Goal: Task Accomplishment & Management: Manage account settings

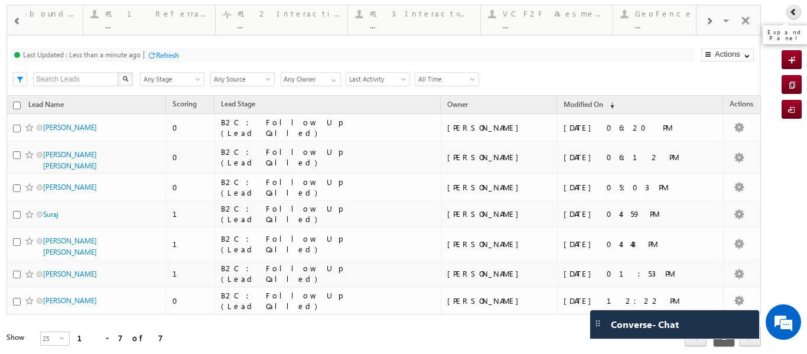
click at [789, 9] on icon at bounding box center [793, 12] width 8 height 8
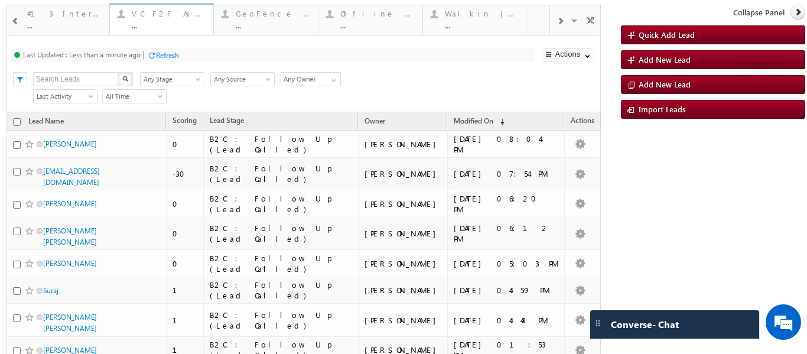
click at [167, 17] on div "VC F2F Asesment ([GEOGRAPHIC_DATA])" at bounding box center [169, 13] width 75 height 9
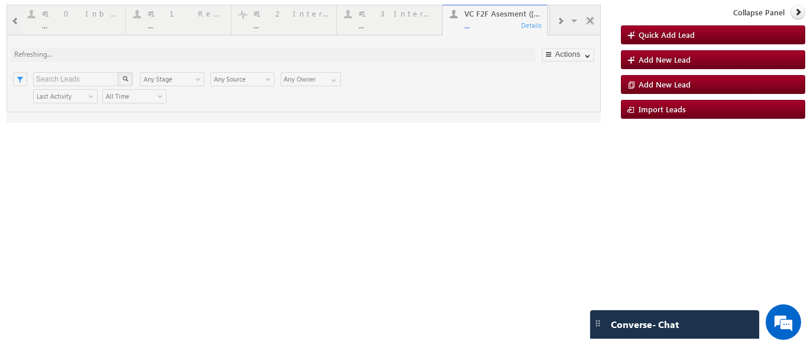
click at [558, 22] on div at bounding box center [303, 64] width 594 height 118
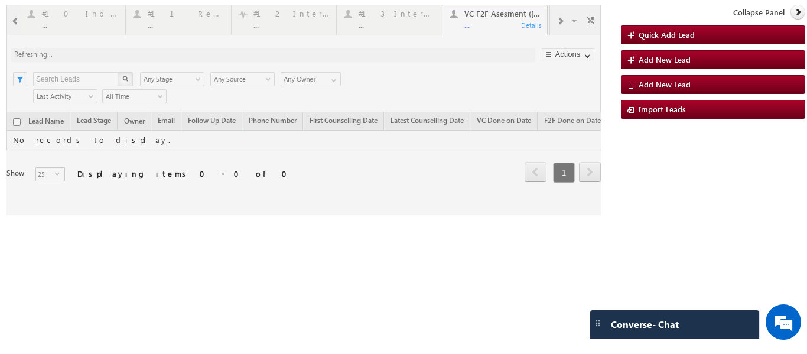
click at [562, 21] on div at bounding box center [303, 110] width 594 height 210
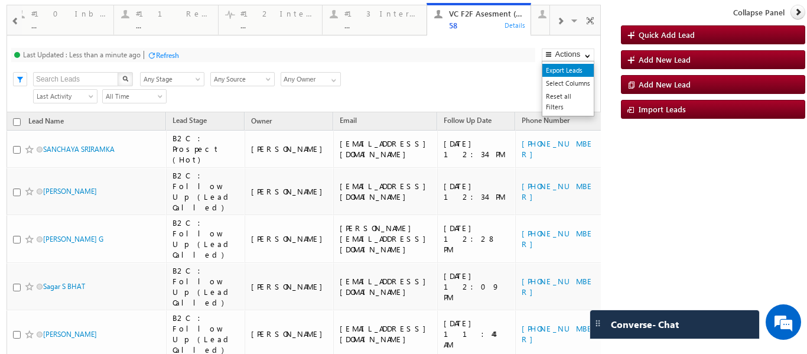
click at [557, 71] on link "Export Leads" at bounding box center [567, 70] width 51 height 13
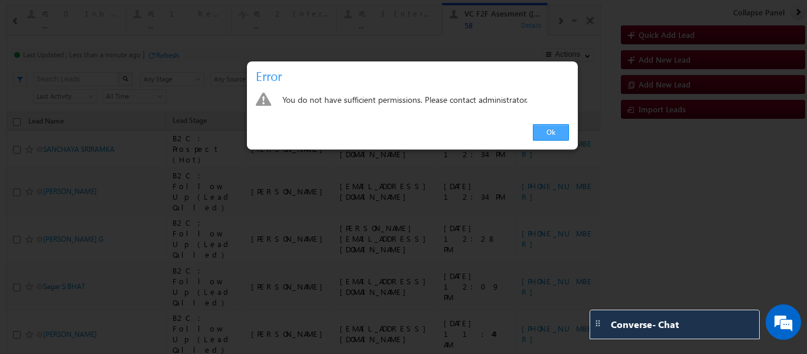
click at [551, 127] on link "Ok" at bounding box center [551, 132] width 36 height 17
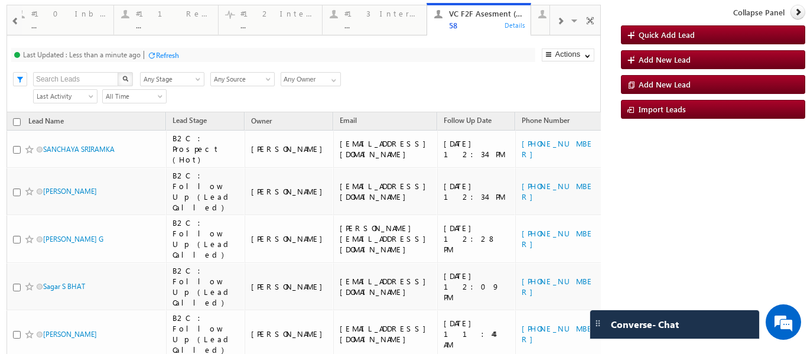
click at [13, 123] on input "checkbox" at bounding box center [17, 122] width 8 height 8
checkbox input "true"
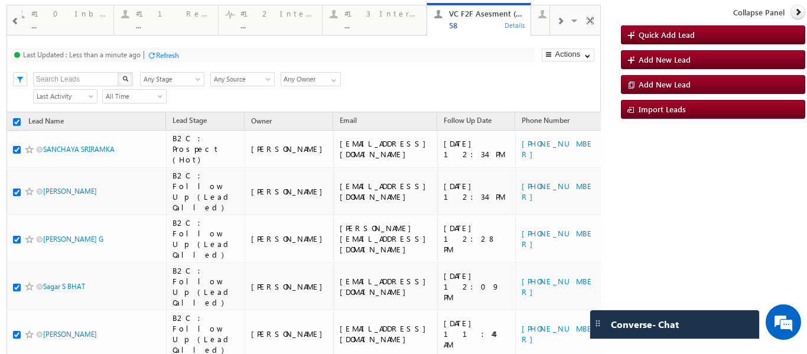
checkbox input "true"
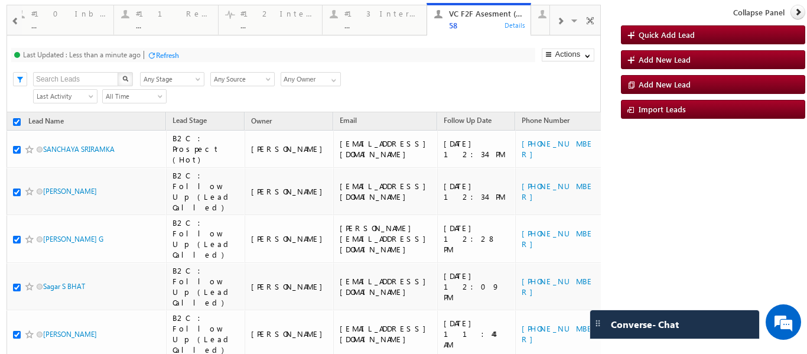
checkbox input "true"
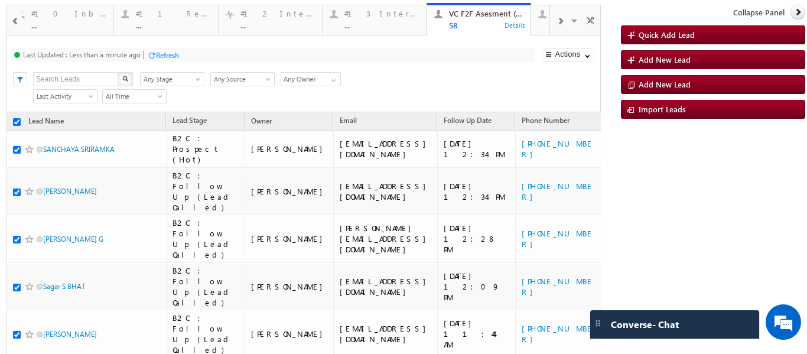
checkbox input "true"
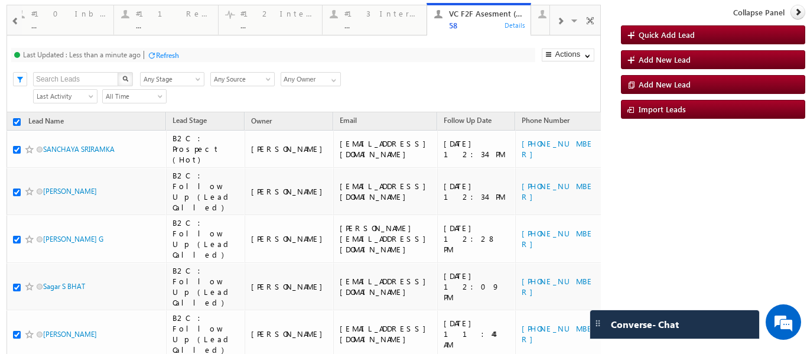
checkbox input "true"
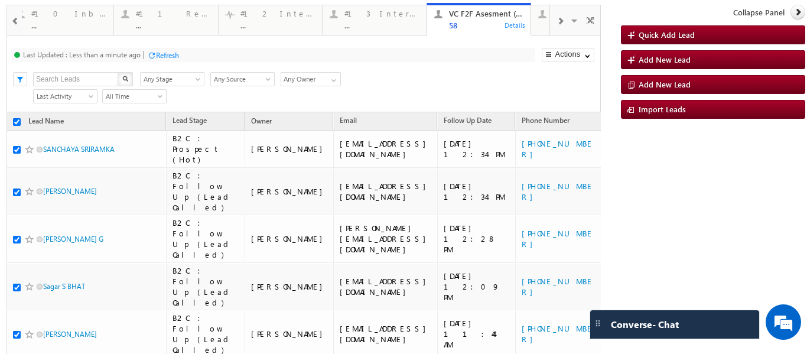
checkbox input "true"
click at [15, 121] on input "checkbox" at bounding box center [17, 122] width 8 height 8
checkbox input "true"
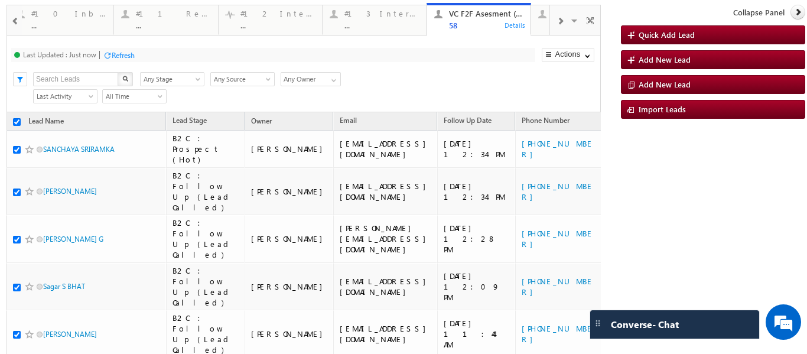
checkbox input "true"
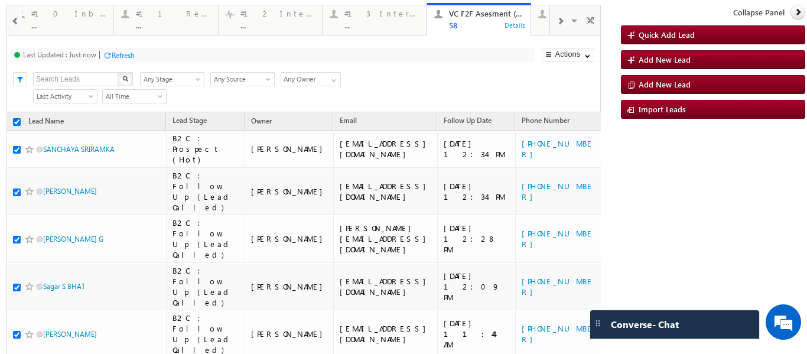
checkbox input "true"
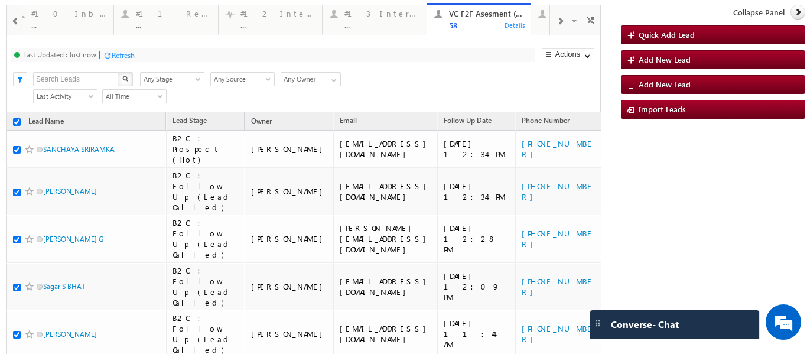
checkbox input "true"
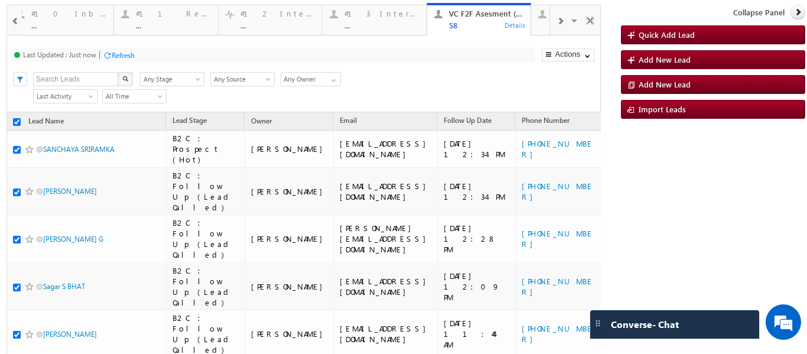
checkbox input "true"
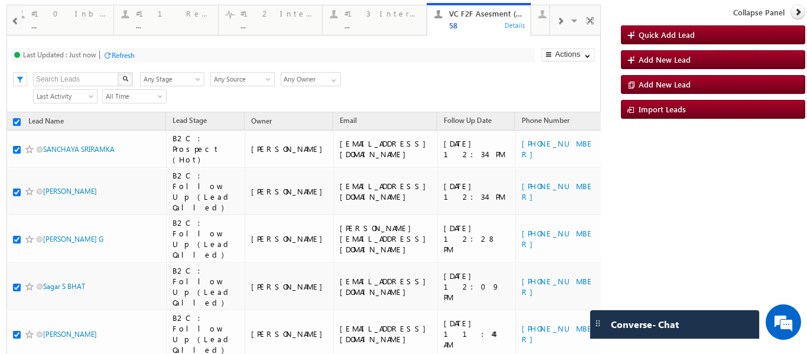
checkbox input "true"
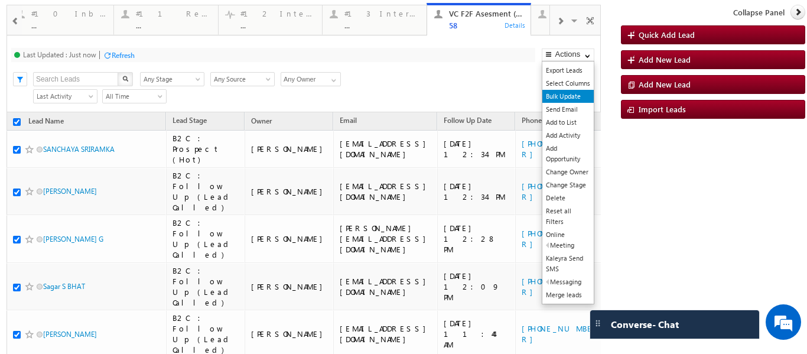
click at [559, 97] on link "Bulk Update" at bounding box center [567, 96] width 51 height 13
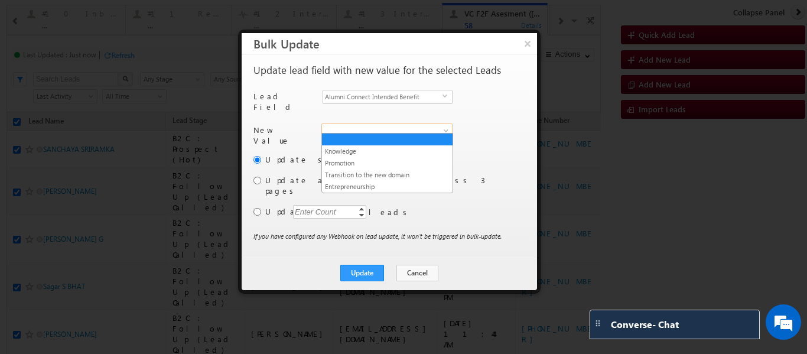
click at [382, 126] on span at bounding box center [380, 130] width 116 height 11
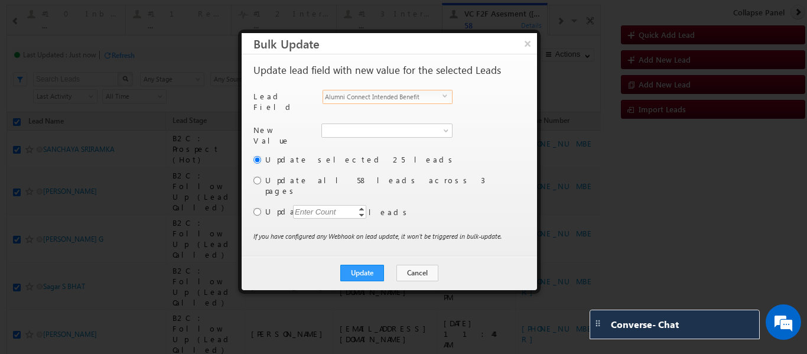
click at [400, 94] on span "Alumni Connect Intended Benefit" at bounding box center [382, 96] width 119 height 13
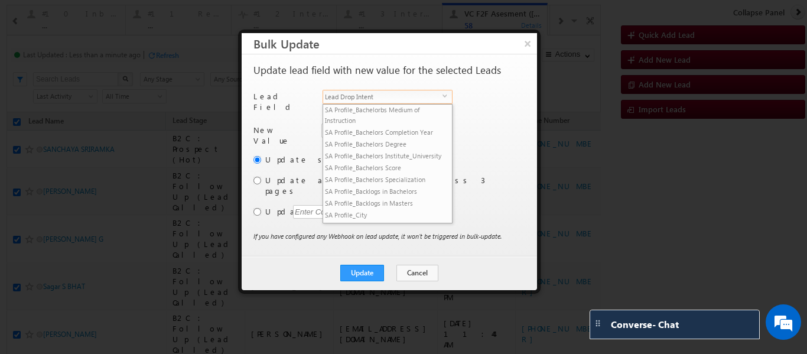
scroll to position [967, 0]
click at [485, 123] on div "New Value Alumni Connect Intended Benefit Knowledge Promotion Transition to the…" at bounding box center [387, 138] width 269 height 30
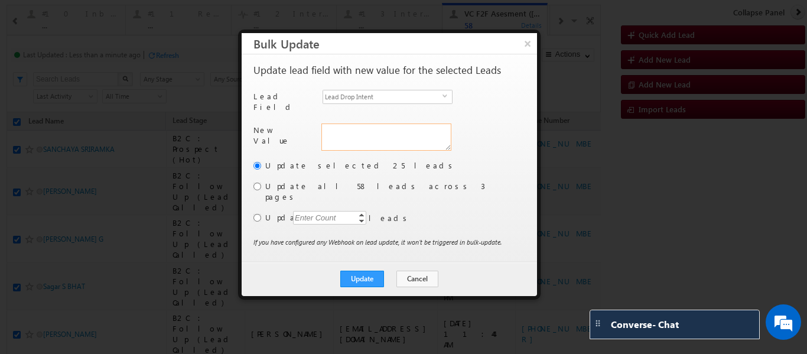
click at [367, 126] on textarea "Lead Drop Intent" at bounding box center [386, 136] width 130 height 27
click at [383, 98] on span "Lead Drop Intent" at bounding box center [382, 96] width 119 height 13
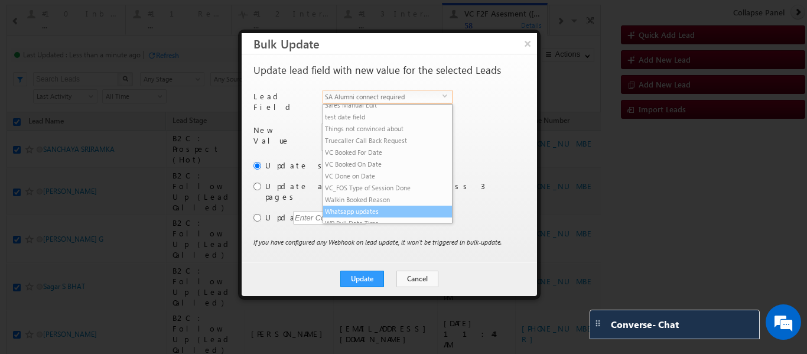
scroll to position [1814, 0]
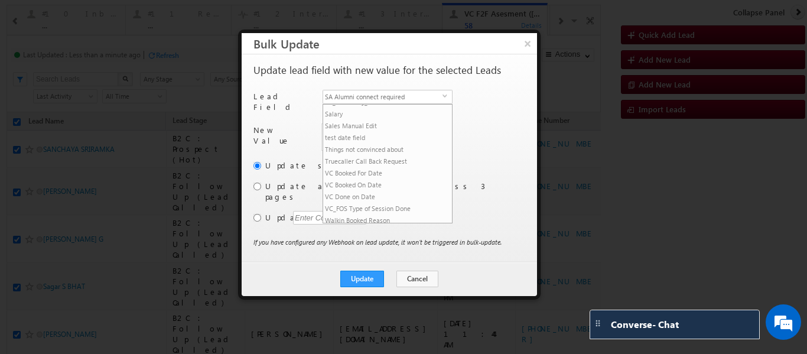
click at [484, 128] on div "New Value Lead Drop Intent Loading..." at bounding box center [387, 141] width 269 height 36
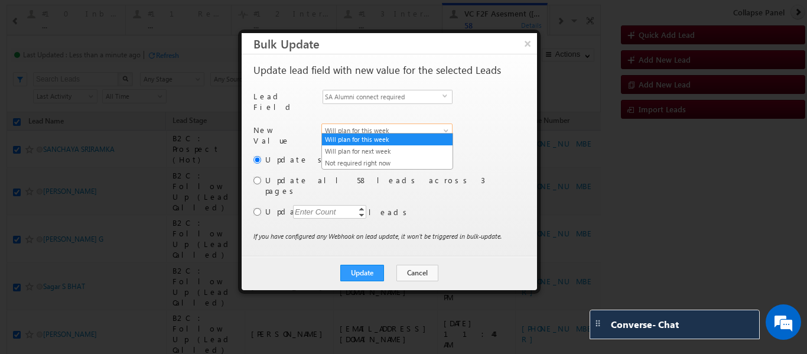
click at [418, 127] on span "Will plan for this week" at bounding box center [380, 130] width 116 height 11
click at [482, 123] on div "New Value SA Alumni connect required Will plan for this week Will plan for next…" at bounding box center [387, 138] width 269 height 30
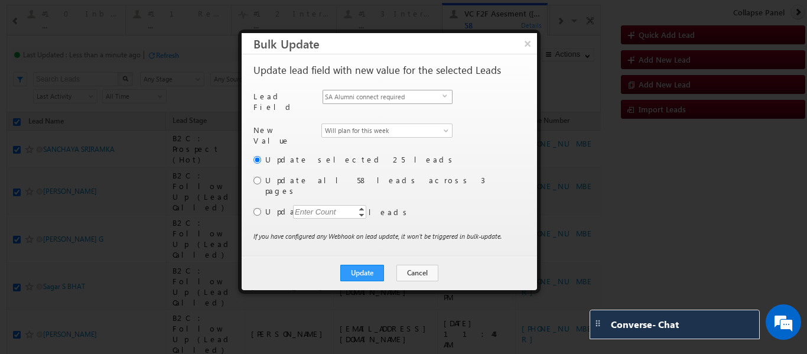
click at [441, 94] on span "SA Alumni connect required" at bounding box center [382, 96] width 119 height 13
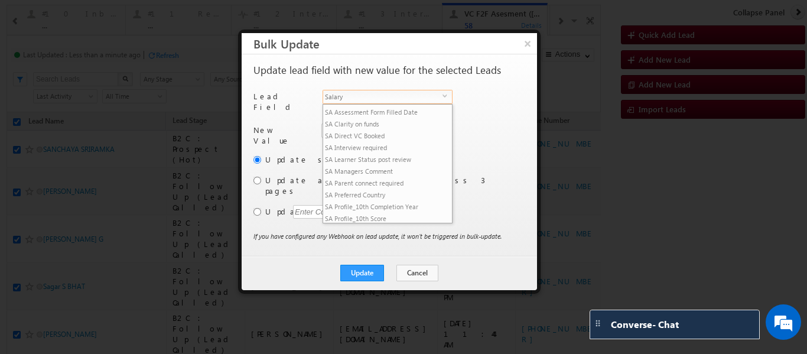
scroll to position [1756, 0]
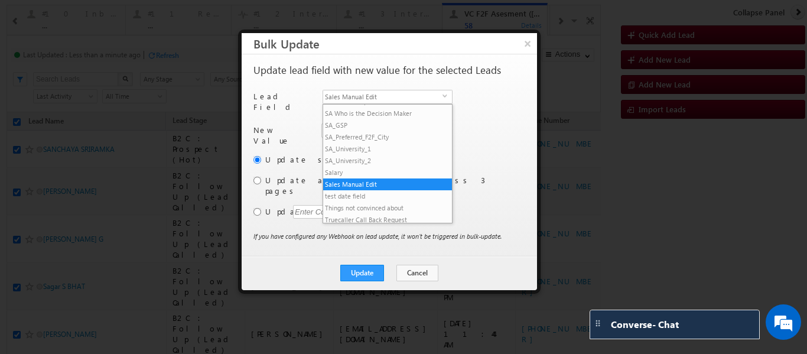
drag, startPoint x: 393, startPoint y: 216, endPoint x: 384, endPoint y: 211, distance: 9.8
click at [392, 190] on li "Sales Manual Edit" at bounding box center [387, 184] width 129 height 12
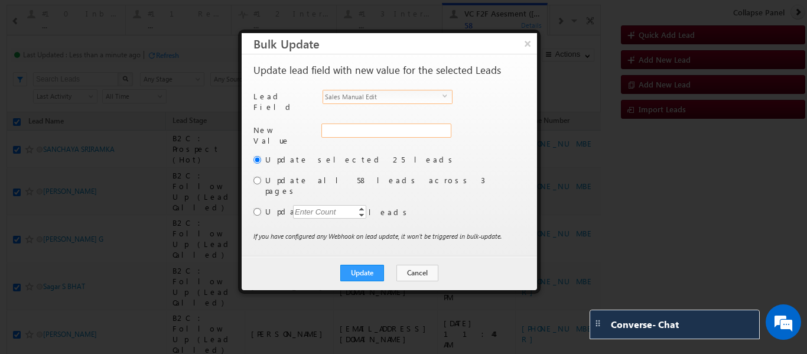
click at [351, 132] on input "Sales Manual Edit" at bounding box center [386, 130] width 130 height 14
type input "FUP_MISSED"
checkbox input "false"
drag, startPoint x: 406, startPoint y: 125, endPoint x: 288, endPoint y: 129, distance: 118.2
click at [288, 129] on div "New Value Sales Manual Edit * FUP_MISSED15SEP" at bounding box center [387, 138] width 269 height 30
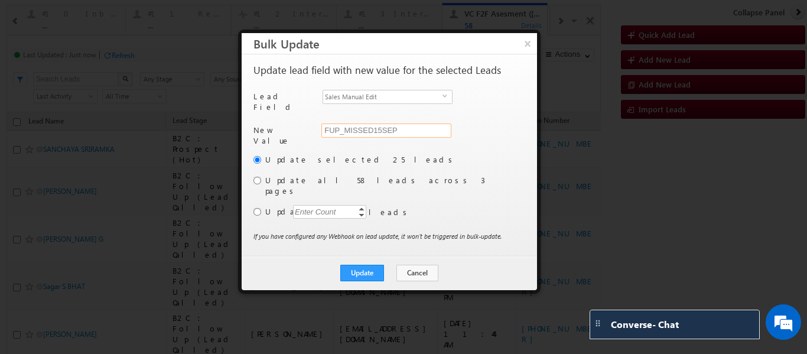
type input "FUP_MISSED15SEP"
click at [411, 175] on label "Update all 58 leads across 3 pages" at bounding box center [393, 185] width 257 height 21
click at [259, 177] on input "radio" at bounding box center [257, 181] width 8 height 8
radio input "true"
click at [350, 265] on button "Update" at bounding box center [362, 273] width 44 height 17
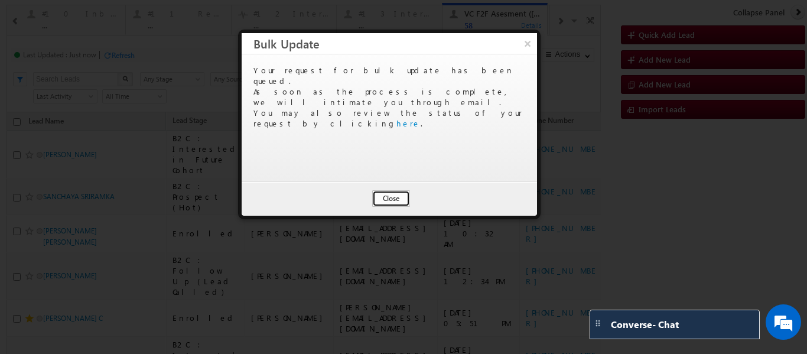
click at [395, 196] on button "Close" at bounding box center [391, 198] width 38 height 17
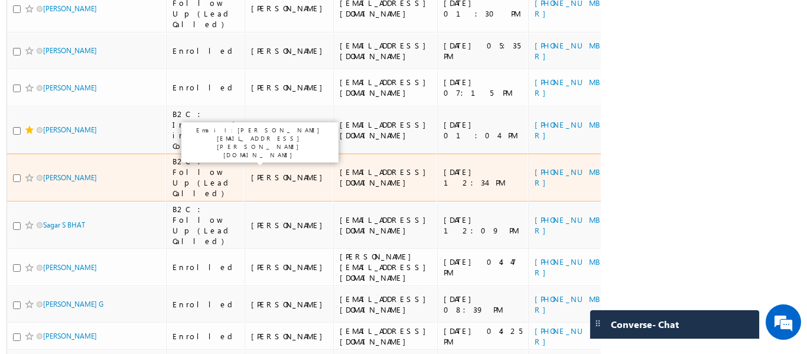
scroll to position [0, 0]
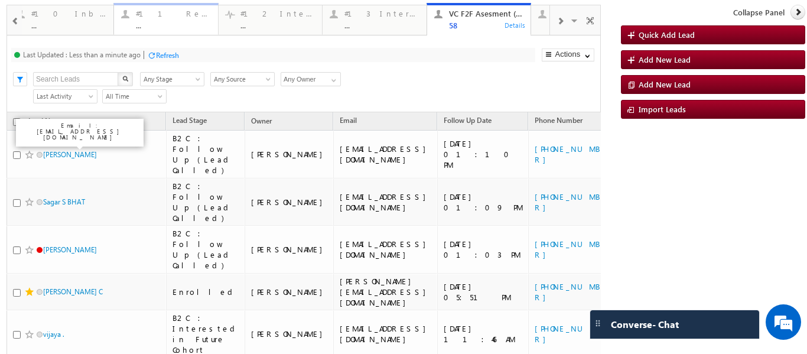
click at [169, 21] on div "..." at bounding box center [173, 25] width 75 height 9
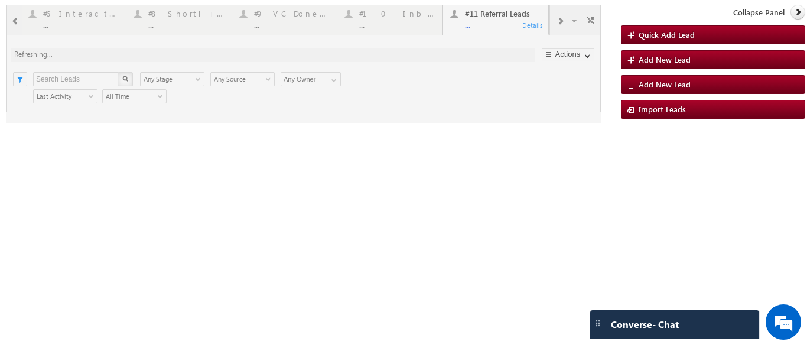
click at [155, 21] on div at bounding box center [303, 64] width 594 height 118
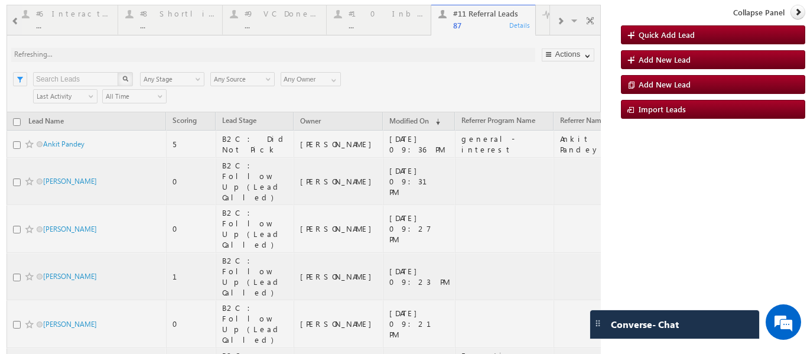
drag, startPoint x: 25, startPoint y: 19, endPoint x: 8, endPoint y: 18, distance: 16.6
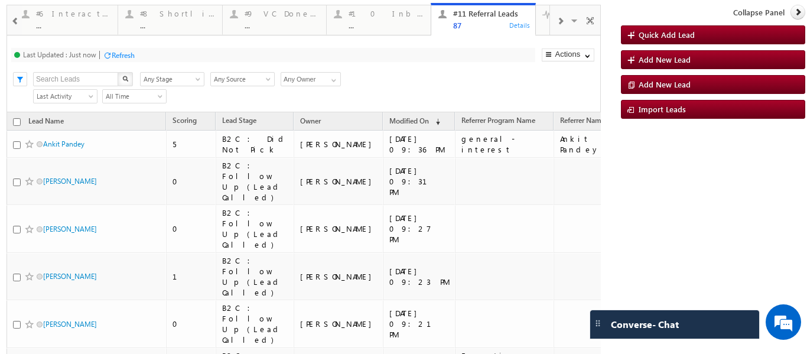
click at [12, 23] on span at bounding box center [15, 21] width 8 height 9
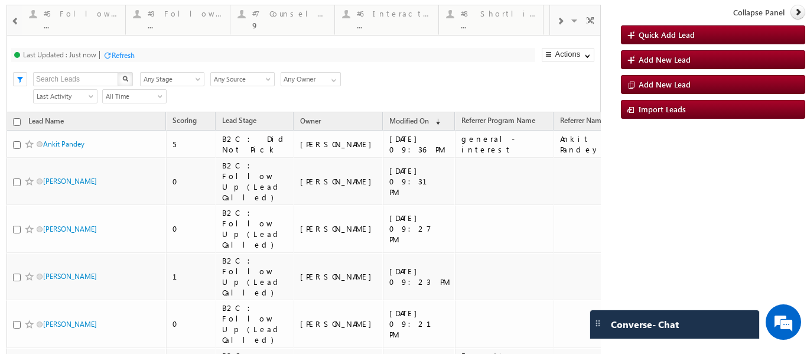
click at [12, 23] on span at bounding box center [15, 21] width 8 height 9
click at [174, 27] on div "..." at bounding box center [185, 25] width 75 height 9
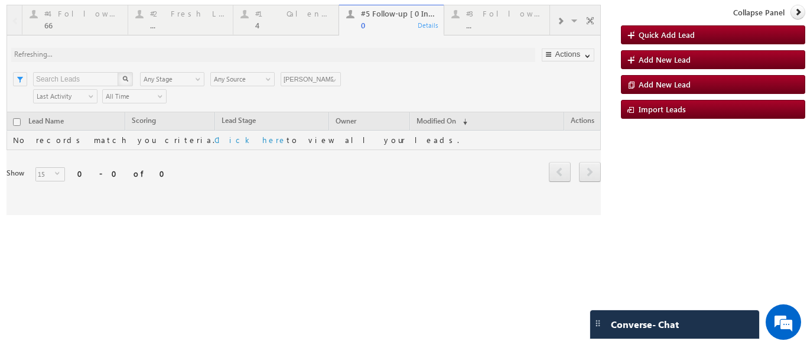
click at [172, 22] on div at bounding box center [303, 110] width 594 height 210
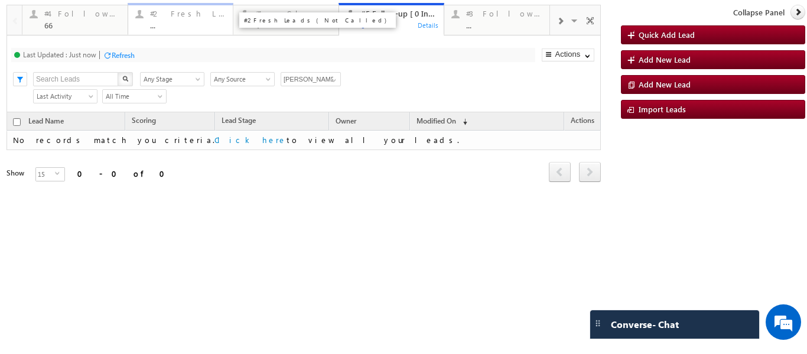
click at [172, 18] on div "#2 Fresh Leads (Not Called) ..." at bounding box center [188, 17] width 76 height 23
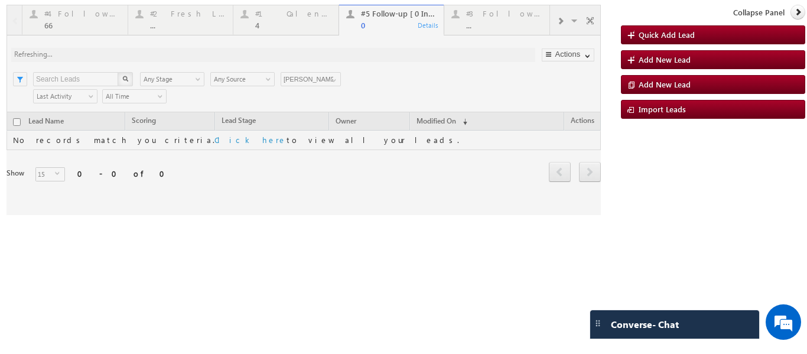
click at [172, 18] on div at bounding box center [303, 110] width 594 height 210
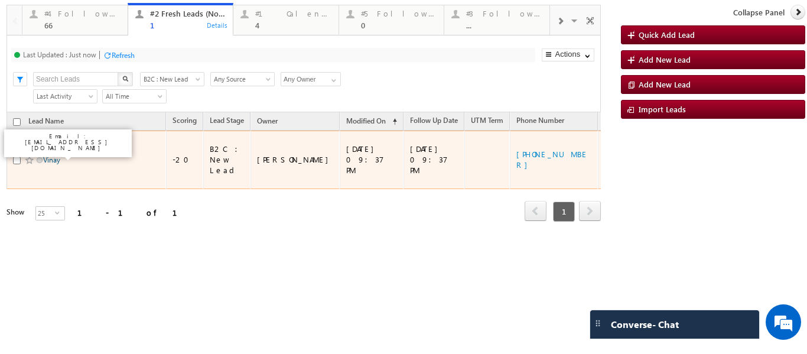
click at [52, 155] on link "Vinay" at bounding box center [51, 159] width 17 height 9
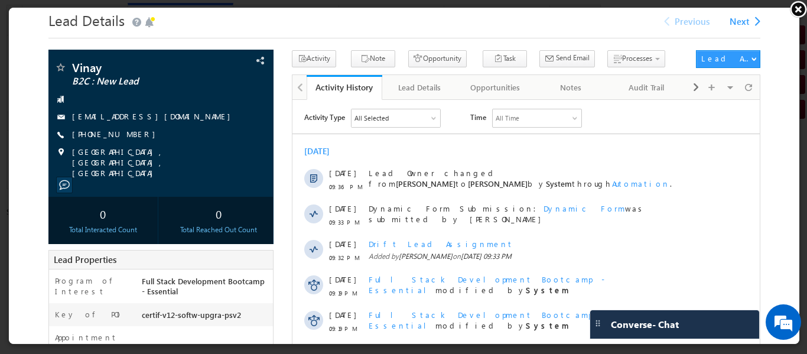
drag, startPoint x: 70, startPoint y: 59, endPoint x: 135, endPoint y: 184, distance: 140.5
click at [135, 184] on div "Vinay B2C : New Lead vinay21verma@gmail.com" at bounding box center [159, 145] width 225 height 194
copy div "Vinay B2C : New Lead vinay21verma@gmail.com +91-9591230709 Hyderabad, Telangana…"
click at [265, 23] on h1 "Lead Details" at bounding box center [403, 17] width 712 height 23
click at [743, 89] on span at bounding box center [746, 86] width 7 height 21
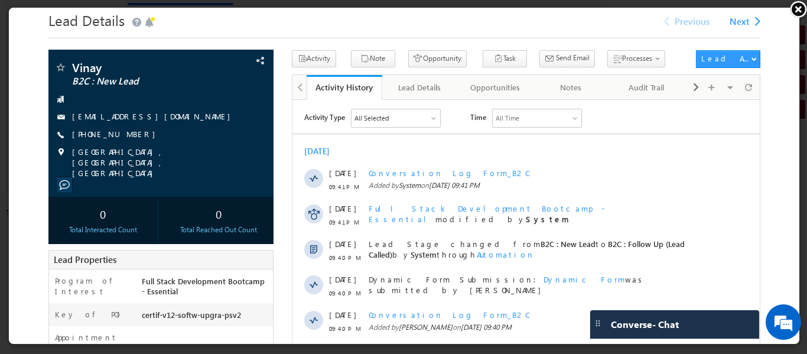
click at [792, 5] on link at bounding box center [798, 9] width 18 height 18
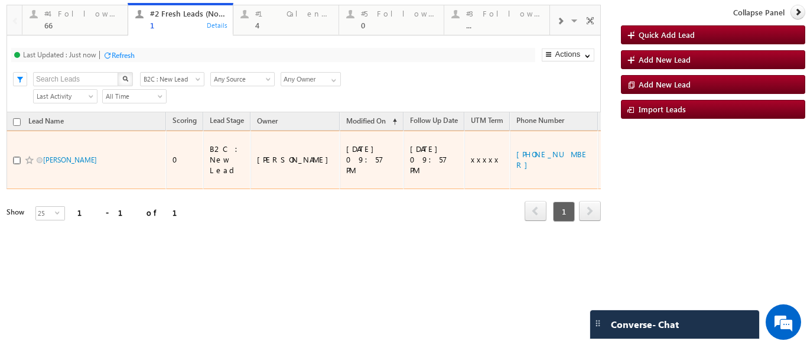
click at [13, 156] on input "checkbox" at bounding box center [17, 160] width 8 height 8
checkbox input "true"
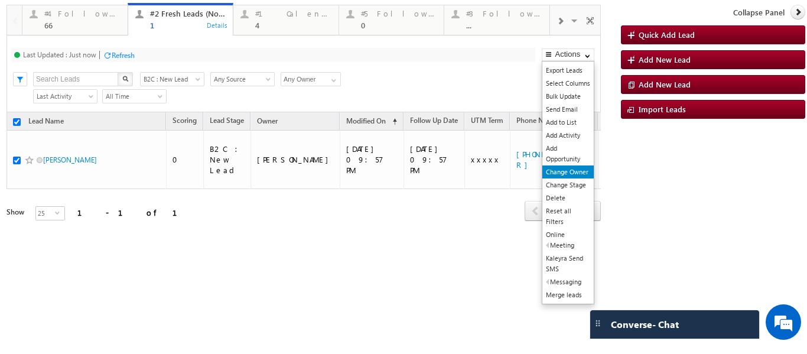
click at [556, 174] on link "Change Owner" at bounding box center [567, 171] width 51 height 13
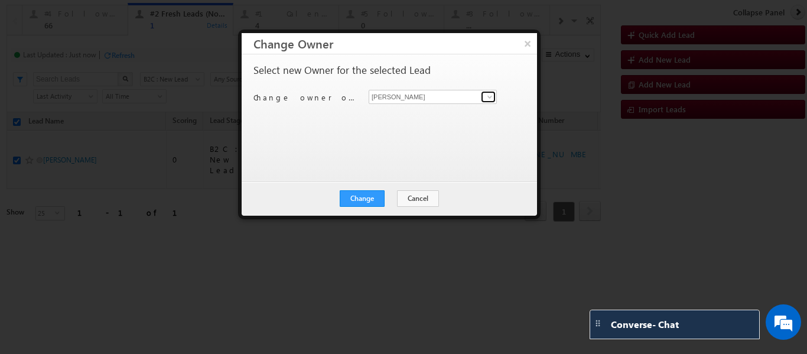
click at [488, 102] on link at bounding box center [488, 97] width 15 height 12
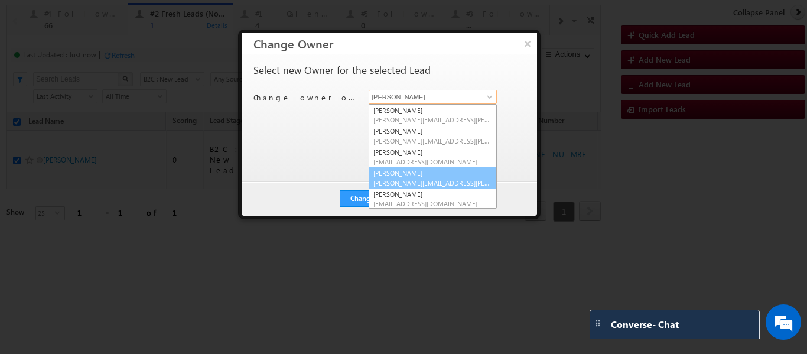
click at [407, 175] on link "Smrita Panday smrita.panday@upgrad.com" at bounding box center [432, 178] width 128 height 22
type input "[PERSON_NAME]"
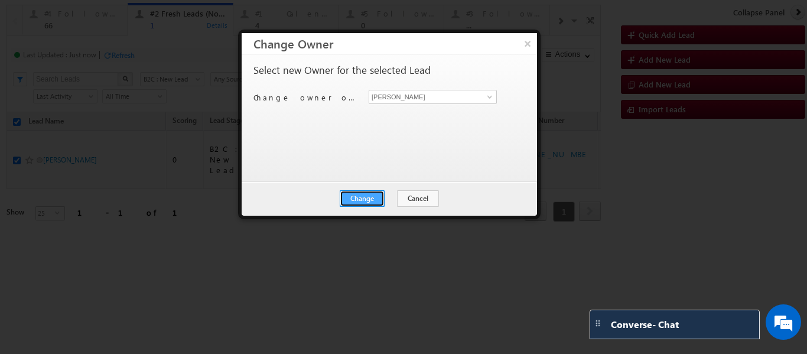
click at [355, 199] on button "Change" at bounding box center [362, 198] width 45 height 17
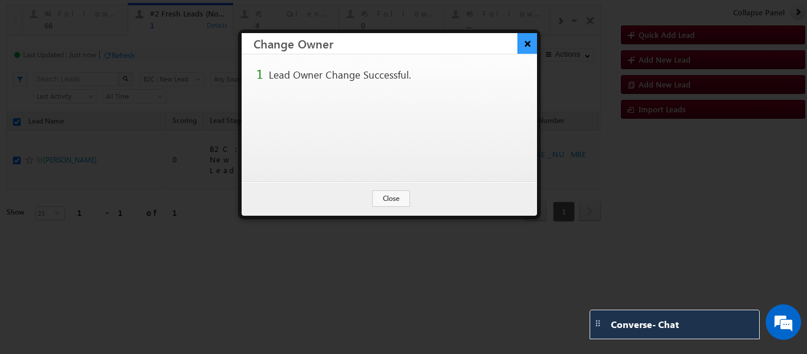
click at [523, 46] on button "×" at bounding box center [526, 43] width 19 height 21
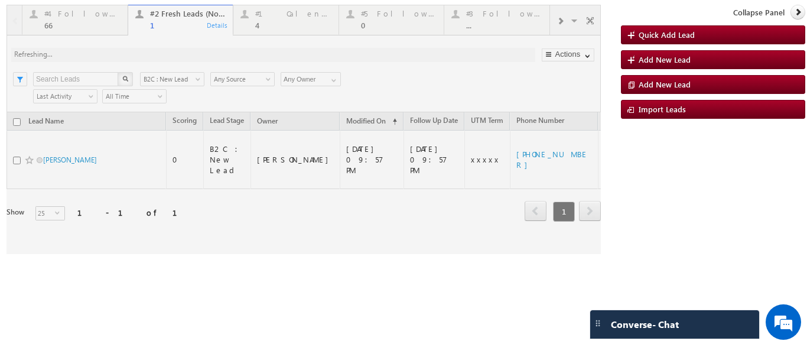
checkbox input "false"
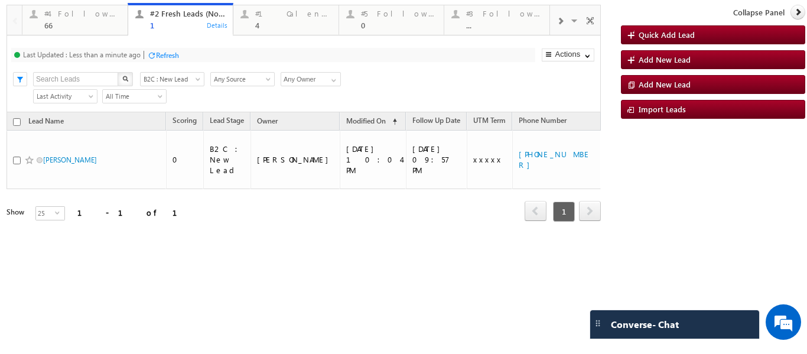
click at [152, 21] on p "#4 Follow Up (total pending)" at bounding box center [212, 24] width 148 height 17
click at [77, 25] on div "66" at bounding box center [82, 25] width 76 height 9
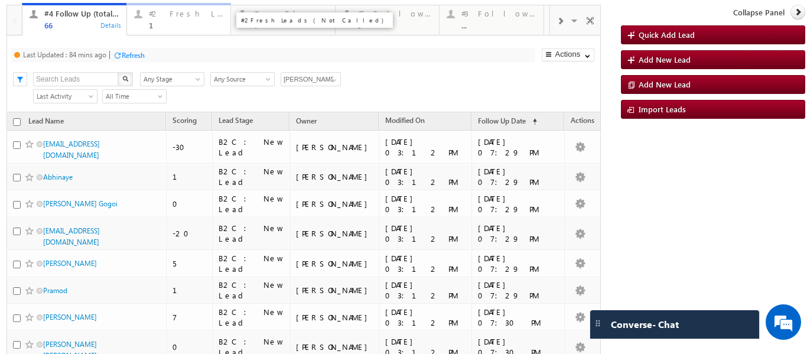
click at [156, 24] on div "1" at bounding box center [186, 25] width 75 height 9
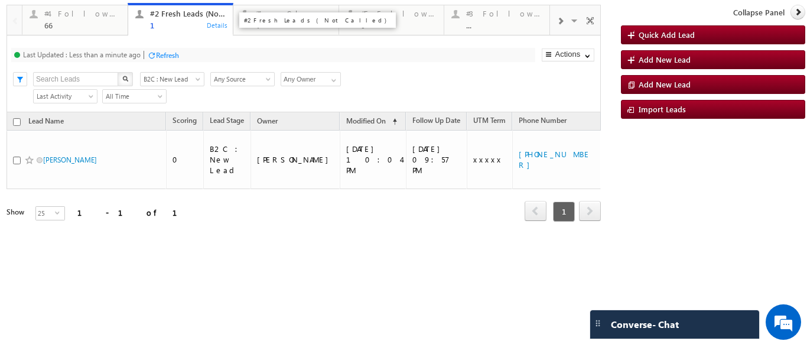
click at [164, 14] on div "#2 Fresh Leads (Not Called)" at bounding box center [188, 13] width 76 height 9
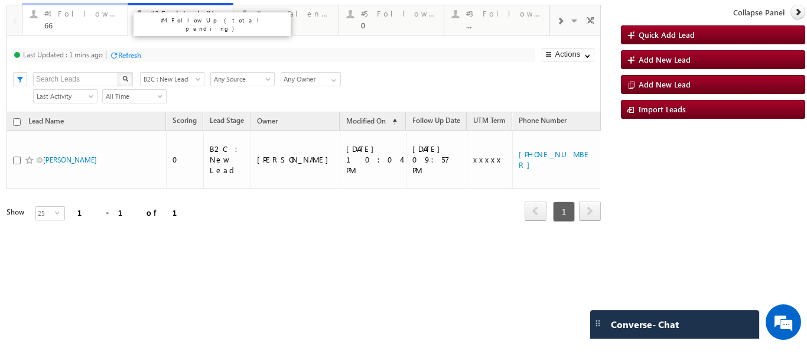
click at [81, 21] on div "66" at bounding box center [82, 25] width 76 height 9
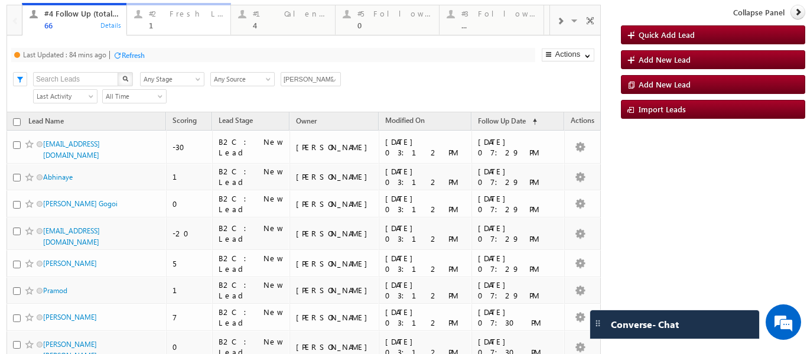
click at [174, 21] on div "1" at bounding box center [186, 25] width 75 height 9
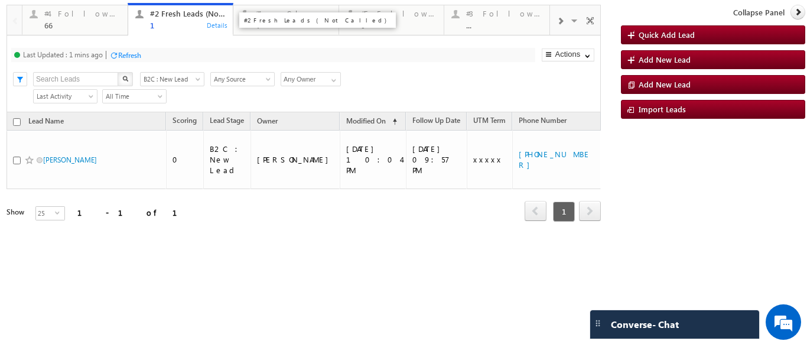
click at [180, 22] on div "1" at bounding box center [188, 25] width 76 height 9
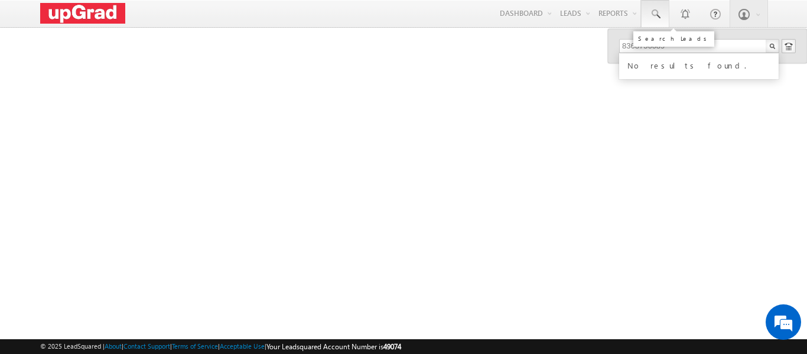
click at [654, 9] on span at bounding box center [655, 14] width 12 height 12
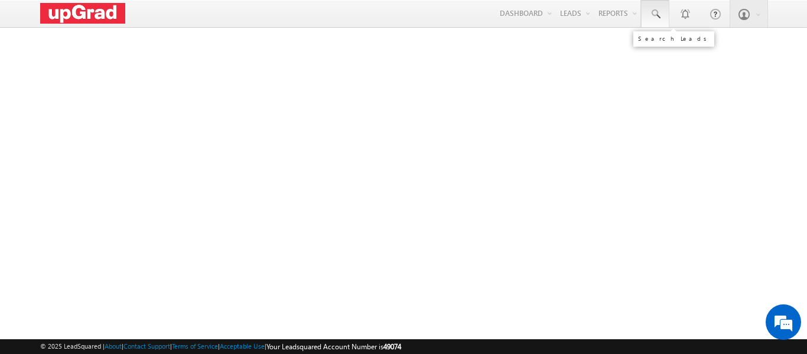
click at [653, 13] on span at bounding box center [655, 14] width 12 height 12
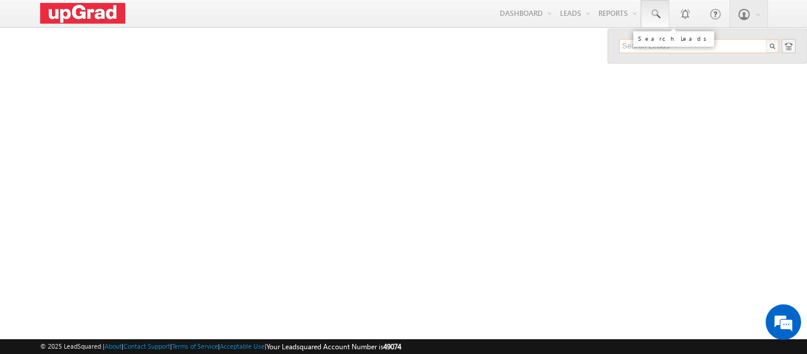
paste input "78294 88060"
click at [647, 44] on input "78294 88060" at bounding box center [699, 46] width 160 height 14
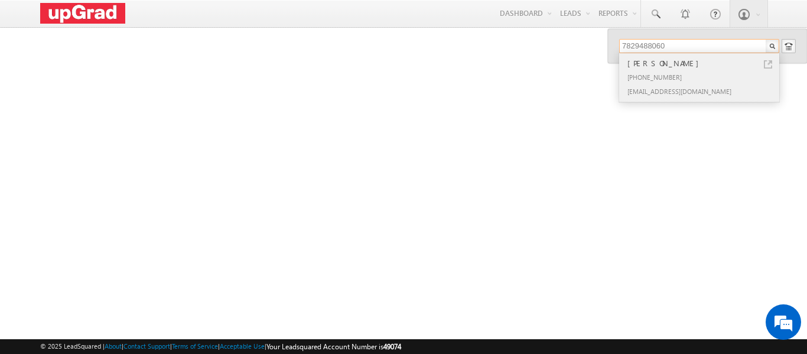
type input "7829488060"
click at [657, 68] on div "Sachin Kumar" at bounding box center [704, 63] width 158 height 13
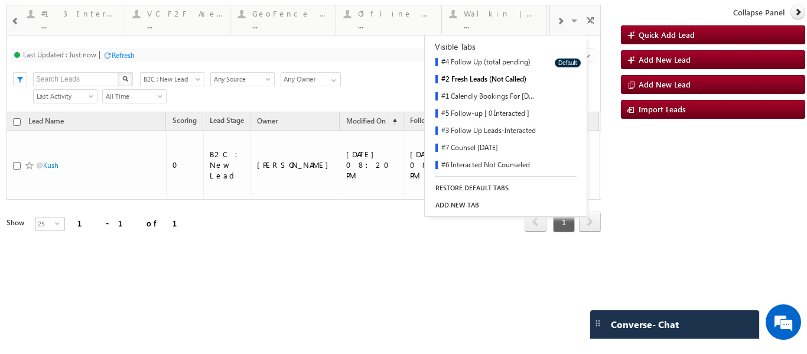
click at [342, 69] on div "Last Updated : Just now Refresh Refreshing... Search X Lead Stage B2C : New Lea…" at bounding box center [303, 73] width 594 height 77
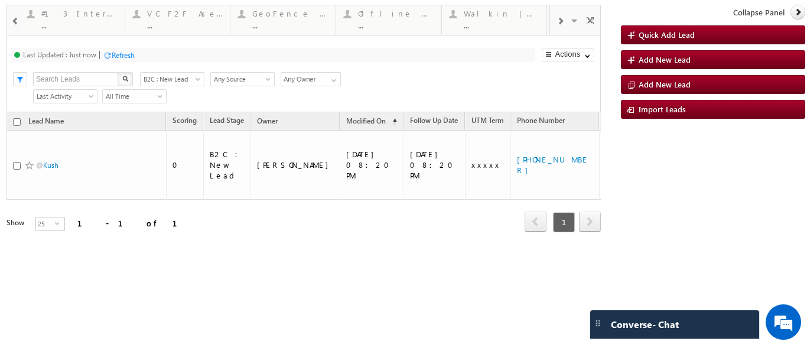
click at [390, 68] on div "Last Updated : Just now Refresh Refreshing... Search X Lead Stage B2C : New Lea…" at bounding box center [303, 73] width 594 height 77
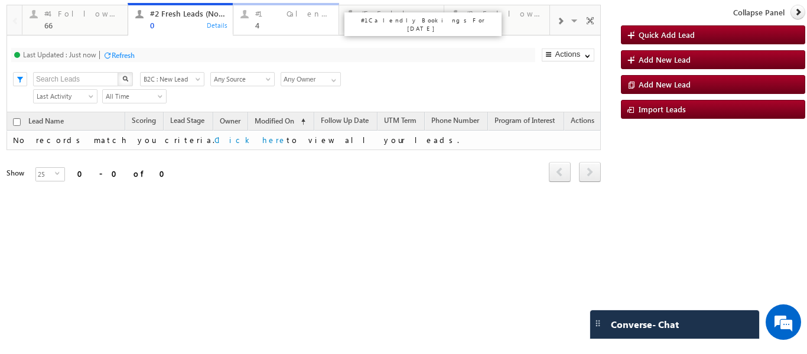
click at [263, 19] on div "#1 Calendly Bookings For [DATE] 4" at bounding box center [293, 17] width 76 height 23
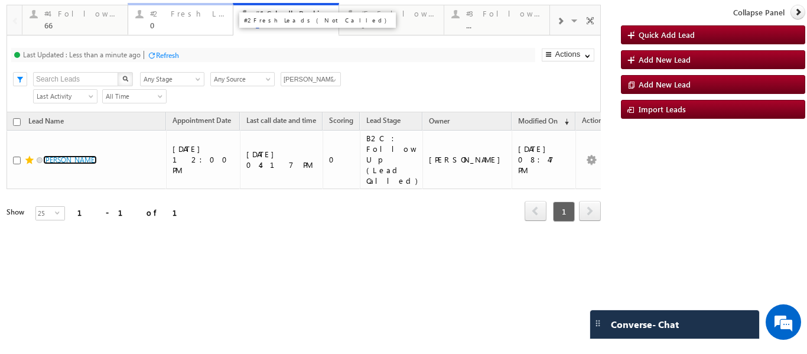
click at [165, 20] on div "#2 Fresh Leads (Not Called) 0" at bounding box center [188, 17] width 76 height 23
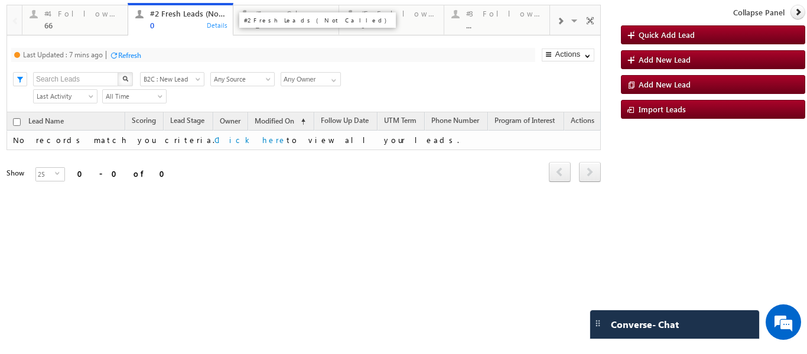
click at [168, 28] on div "0" at bounding box center [188, 25] width 76 height 9
click at [126, 52] on div "Refresh" at bounding box center [129, 55] width 23 height 9
